Goal: Task Accomplishment & Management: Use online tool/utility

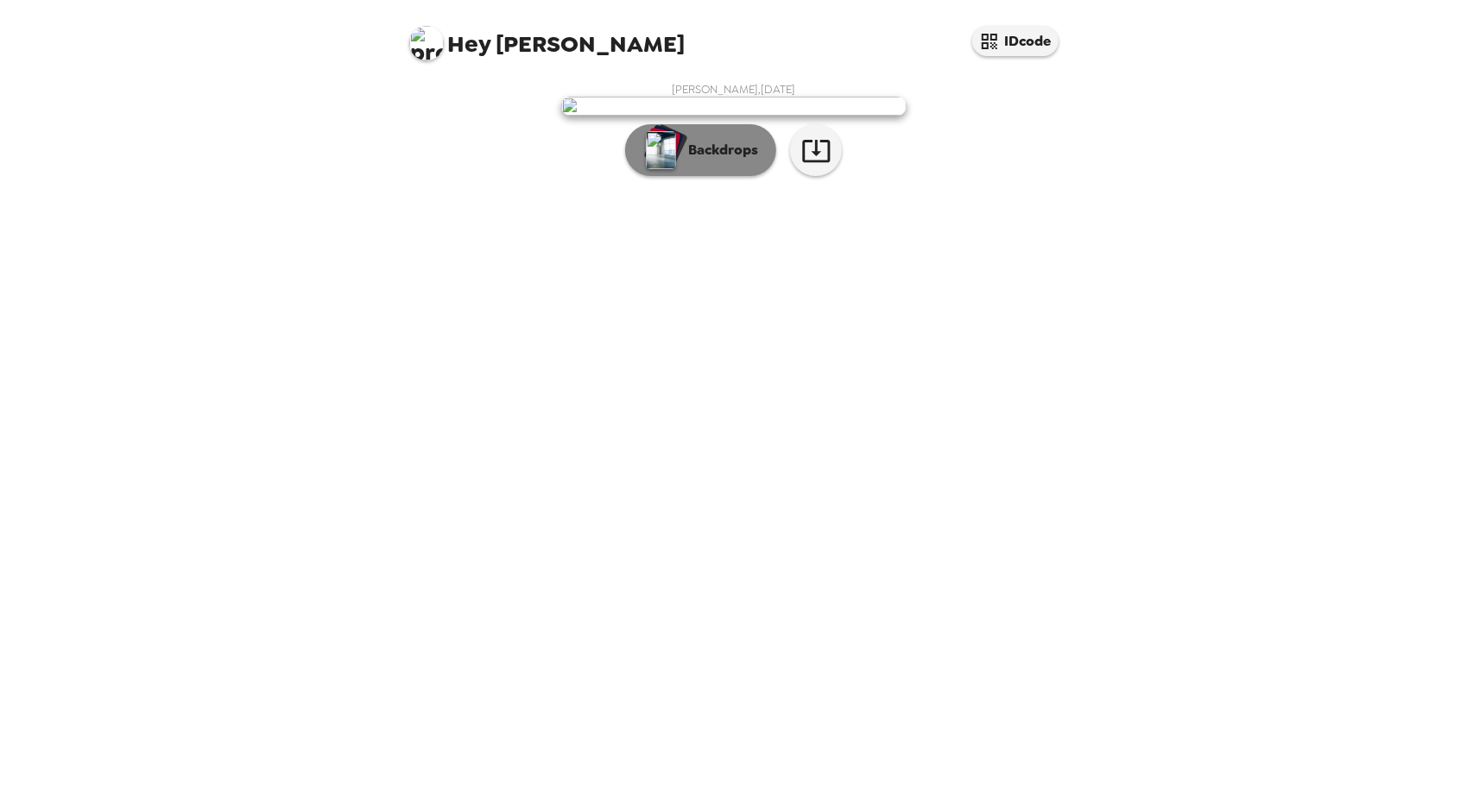
click at [734, 176] on button "Backdrops" at bounding box center [701, 150] width 151 height 52
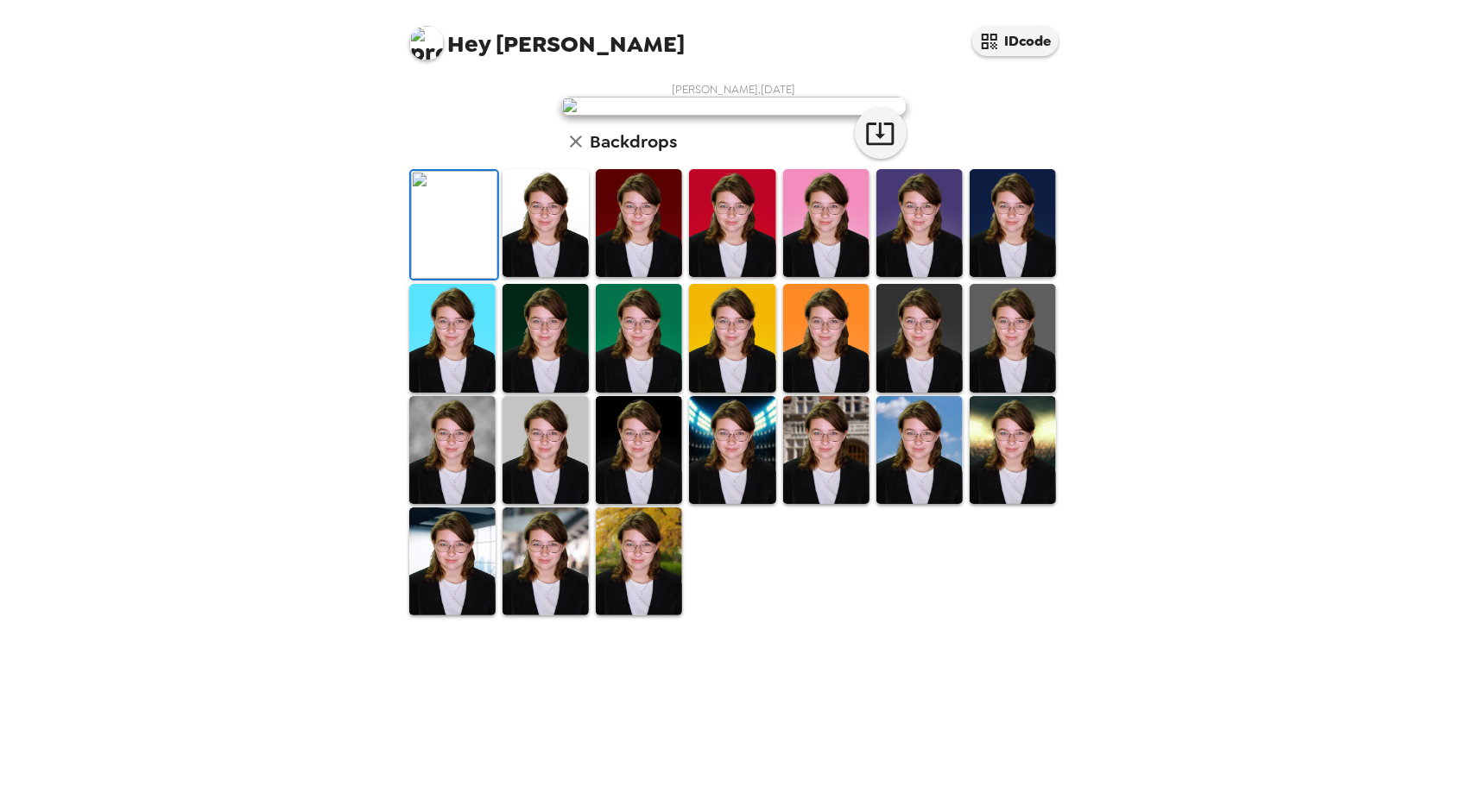
scroll to position [234, 0]
click at [464, 504] on img at bounding box center [452, 450] width 86 height 108
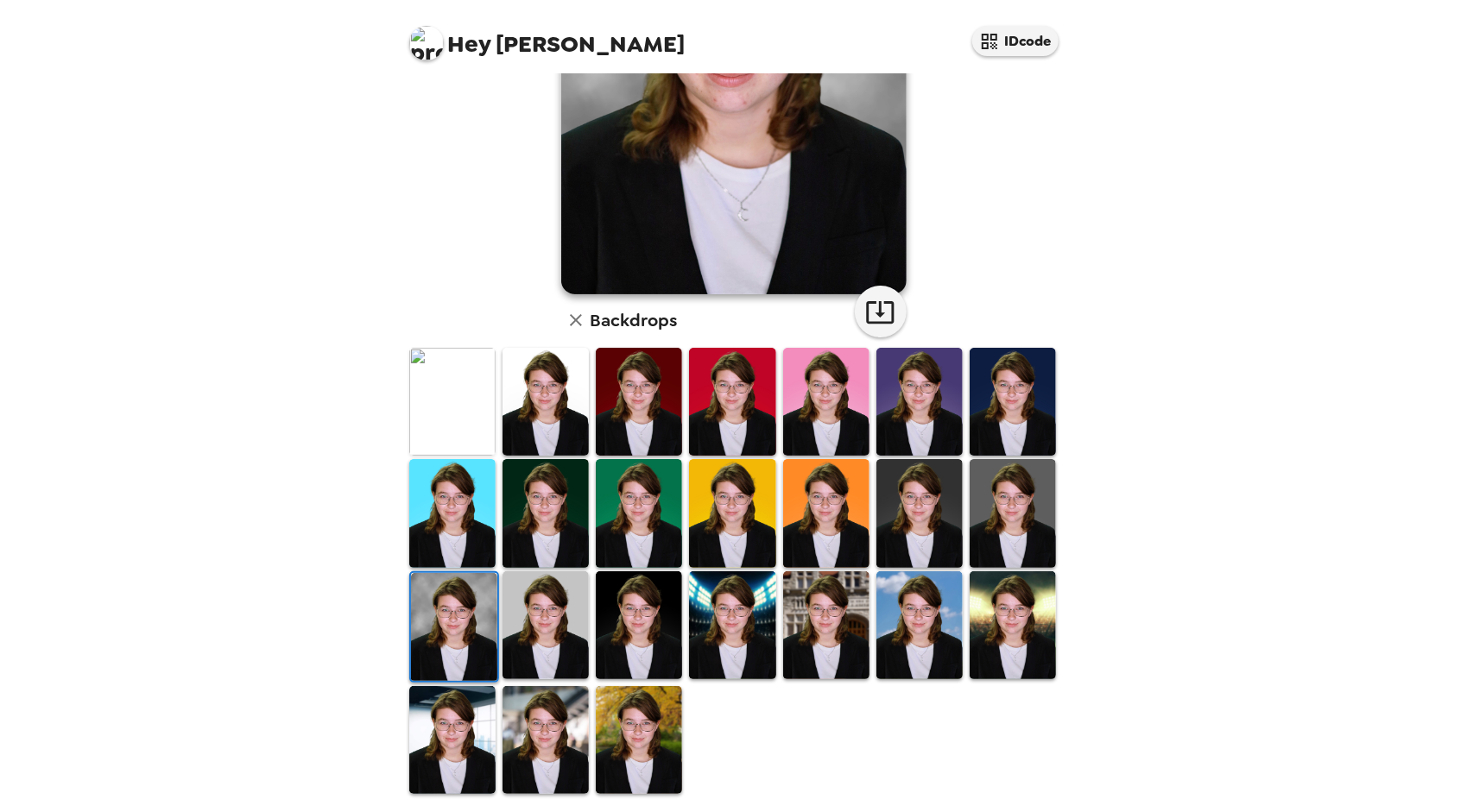
scroll to position [0, 0]
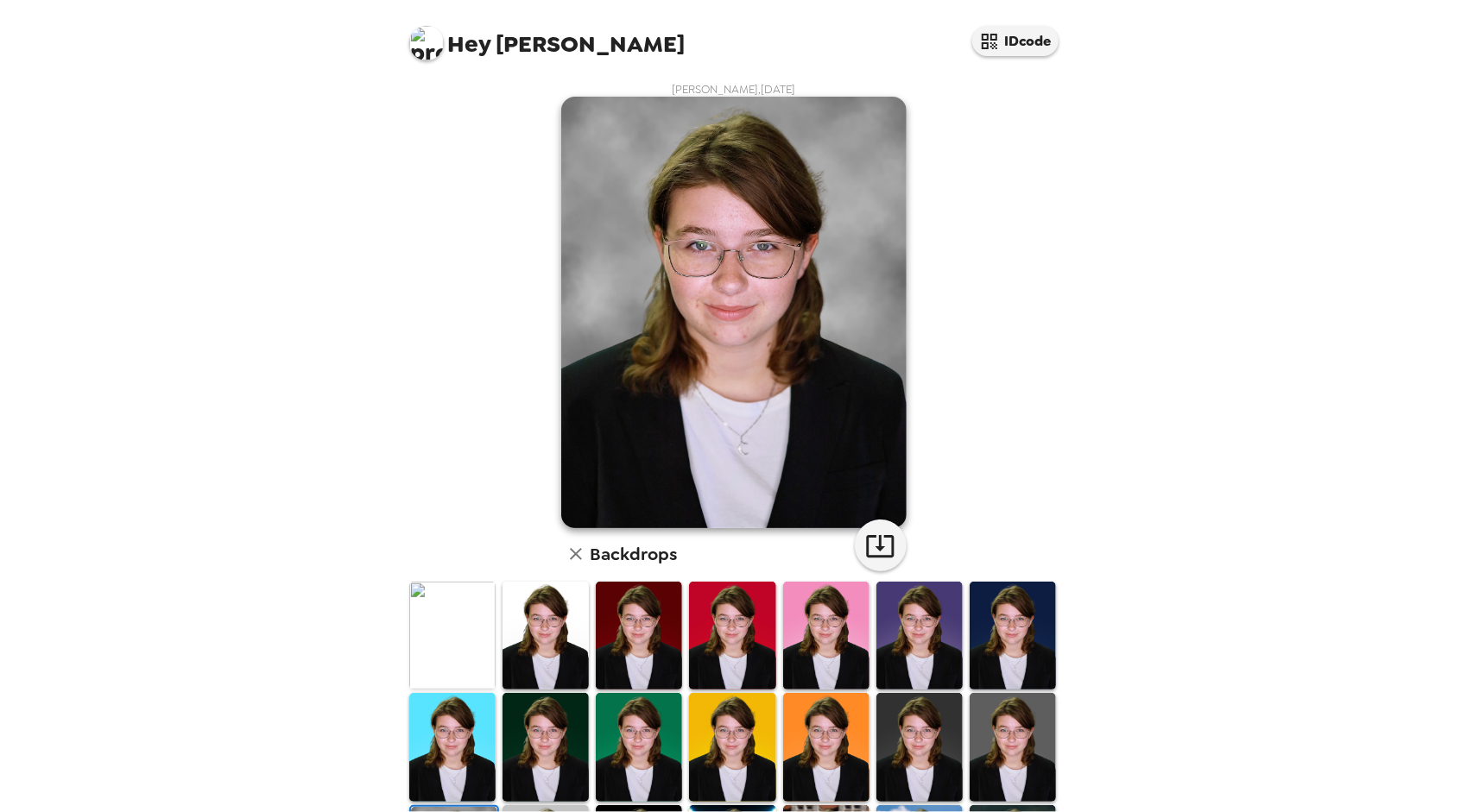
click at [765, 274] on img at bounding box center [734, 312] width 346 height 431
